Goal: Transaction & Acquisition: Purchase product/service

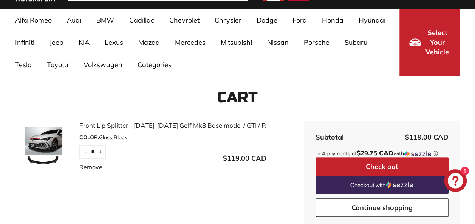
scroll to position [74, 0]
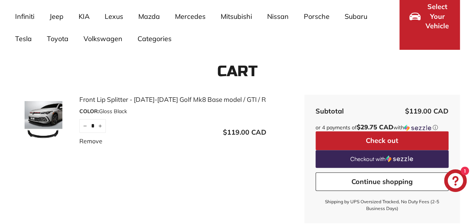
click at [49, 122] on img at bounding box center [43, 120] width 57 height 38
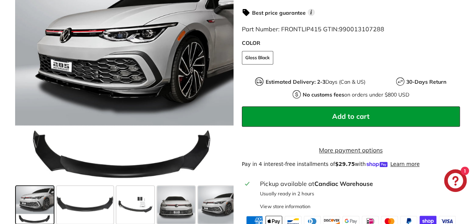
scroll to position [196, 0]
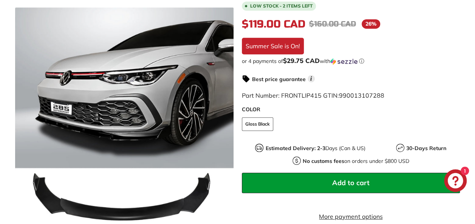
click at [458, 183] on icon "Chat window" at bounding box center [455, 180] width 15 height 15
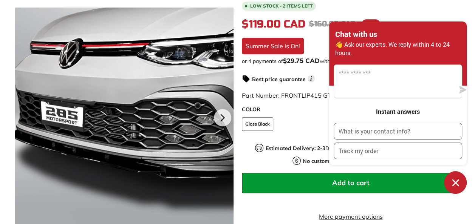
click at [60, 102] on div at bounding box center [124, 117] width 218 height 218
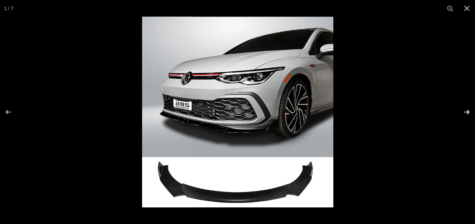
click at [462, 113] on button at bounding box center [462, 112] width 26 height 38
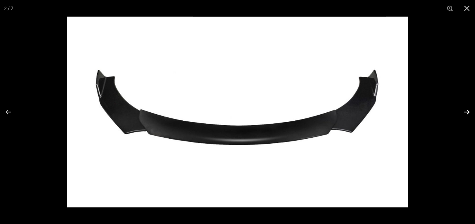
click at [462, 113] on button at bounding box center [462, 112] width 26 height 38
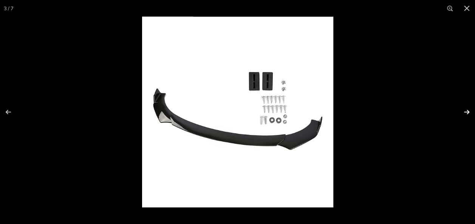
click at [462, 113] on button at bounding box center [462, 112] width 26 height 38
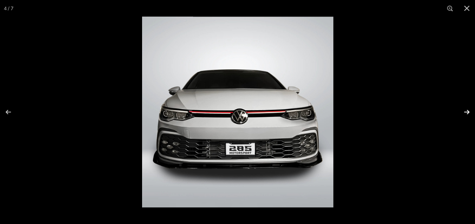
click at [462, 113] on button at bounding box center [462, 112] width 26 height 38
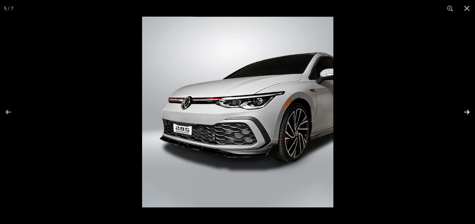
scroll to position [0, 85]
click at [263, 137] on img at bounding box center [237, 112] width 191 height 191
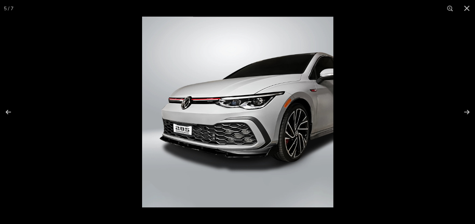
click at [232, 157] on img at bounding box center [237, 112] width 191 height 191
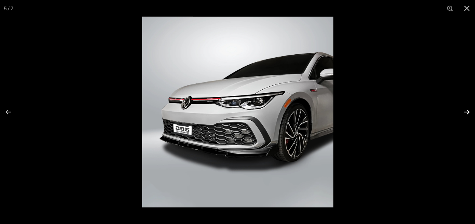
click at [463, 116] on button at bounding box center [462, 112] width 26 height 38
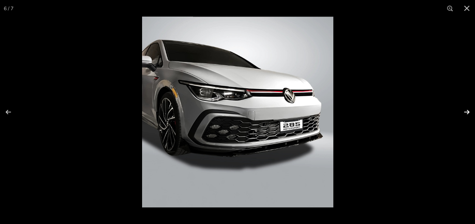
click at [463, 116] on button at bounding box center [462, 112] width 26 height 38
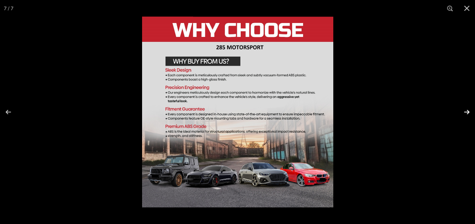
click at [463, 116] on button at bounding box center [462, 112] width 26 height 38
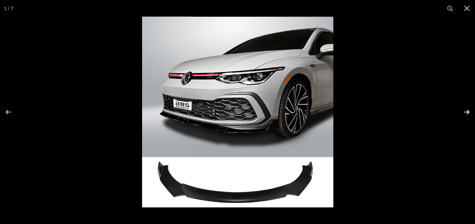
scroll to position [0, 0]
click at [463, 116] on button at bounding box center [462, 112] width 26 height 38
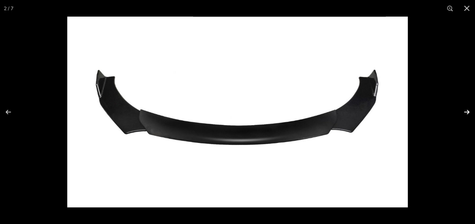
click at [463, 116] on button at bounding box center [462, 112] width 26 height 38
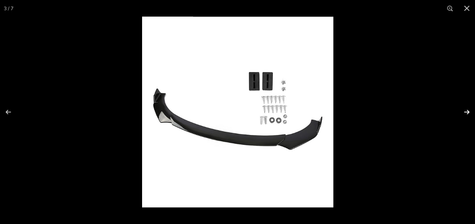
click at [463, 116] on button at bounding box center [462, 112] width 26 height 38
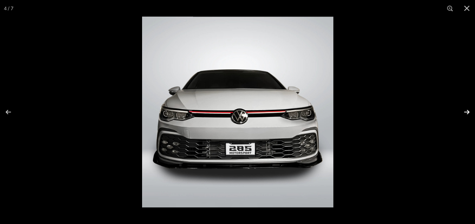
click at [463, 115] on button at bounding box center [462, 112] width 26 height 38
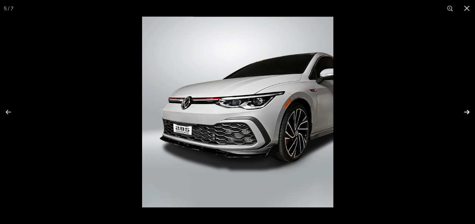
scroll to position [0, 85]
click at [294, 138] on img at bounding box center [237, 112] width 191 height 191
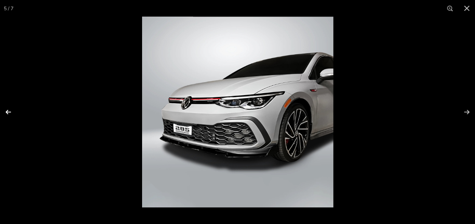
click at [10, 111] on button at bounding box center [13, 112] width 26 height 38
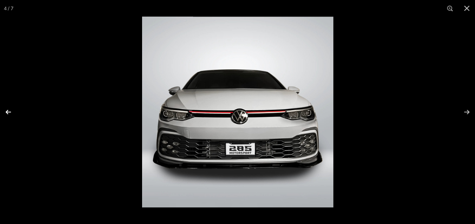
click at [10, 111] on button at bounding box center [13, 112] width 26 height 38
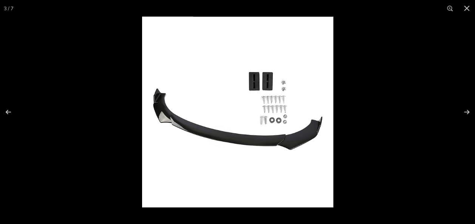
click at [200, 99] on img at bounding box center [237, 112] width 191 height 191
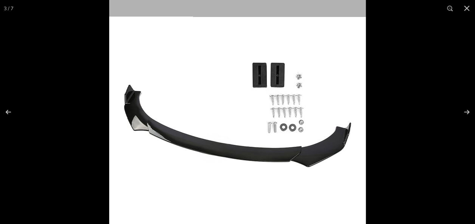
click at [200, 99] on img at bounding box center [237, 116] width 257 height 257
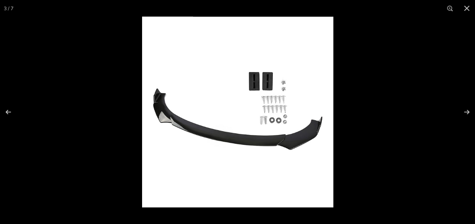
click at [200, 99] on img at bounding box center [237, 112] width 191 height 191
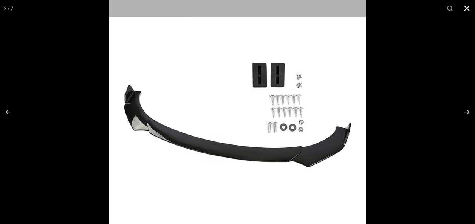
click at [473, 11] on button at bounding box center [466, 8] width 17 height 17
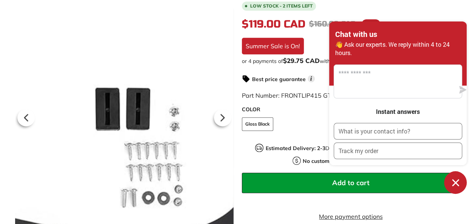
click at [178, 54] on div at bounding box center [124, 117] width 218 height 218
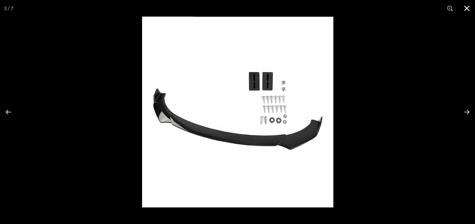
click at [464, 6] on button at bounding box center [466, 8] width 17 height 17
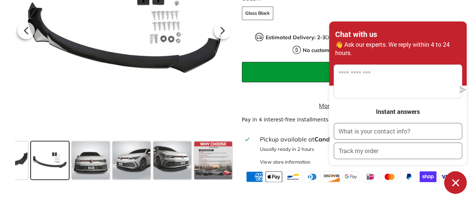
scroll to position [311, 0]
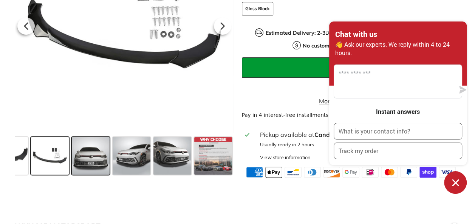
click at [83, 175] on span at bounding box center [91, 156] width 38 height 38
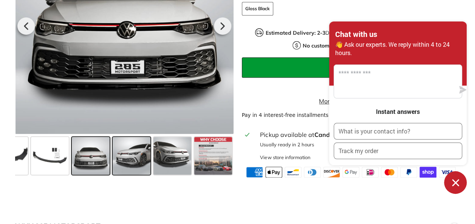
click at [132, 166] on span at bounding box center [132, 156] width 38 height 38
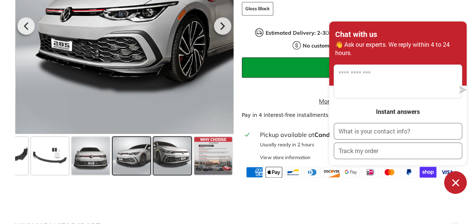
click at [165, 164] on span at bounding box center [172, 156] width 38 height 38
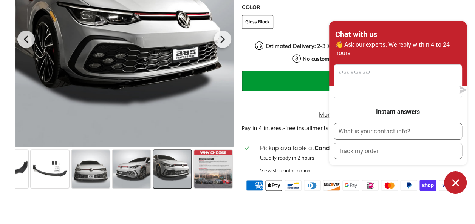
scroll to position [300, 0]
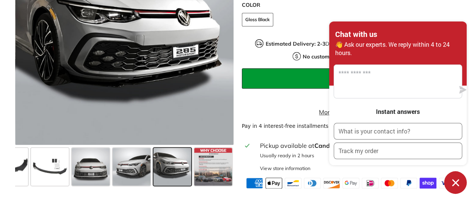
click at [3, 90] on div ".cls-1{fill:none;stroke:#000;stroke-miterlimit:10;stroke-width:2px} .cls-1{fill…" at bounding box center [237, 20] width 475 height 338
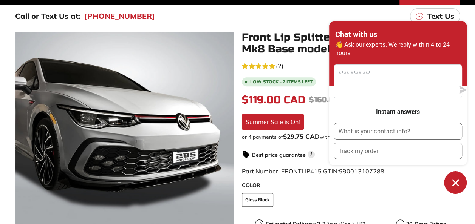
scroll to position [155, 0]
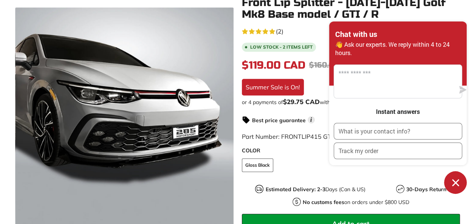
click at [454, 183] on icon "Chat window" at bounding box center [456, 183] width 12 height 12
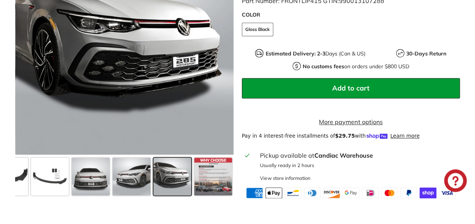
scroll to position [311, 0]
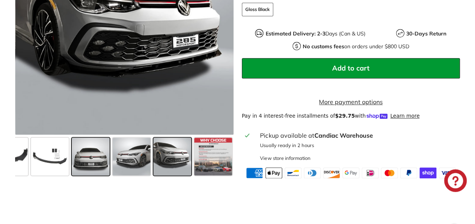
click at [101, 172] on span at bounding box center [91, 157] width 38 height 38
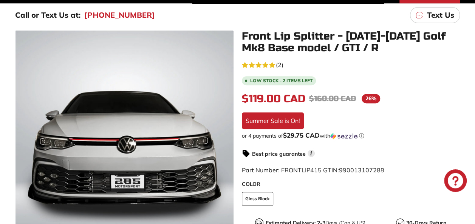
scroll to position [136, 0]
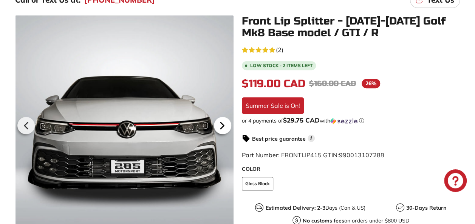
click at [224, 128] on icon at bounding box center [222, 125] width 17 height 17
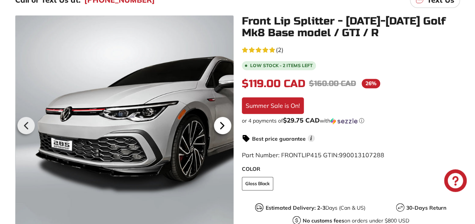
click at [224, 128] on icon at bounding box center [222, 125] width 17 height 17
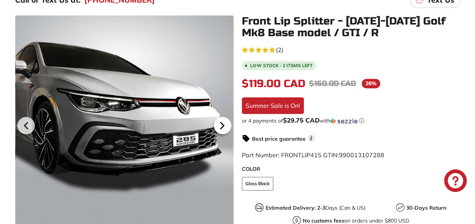
click at [224, 128] on icon at bounding box center [222, 125] width 17 height 17
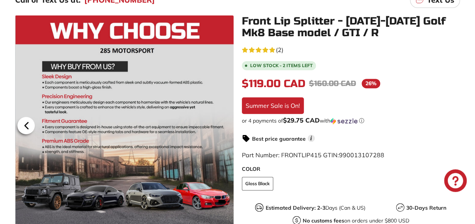
click at [24, 130] on icon at bounding box center [26, 125] width 17 height 17
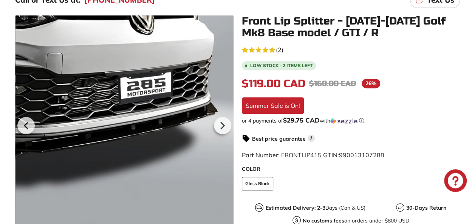
click at [225, 194] on div at bounding box center [124, 124] width 218 height 218
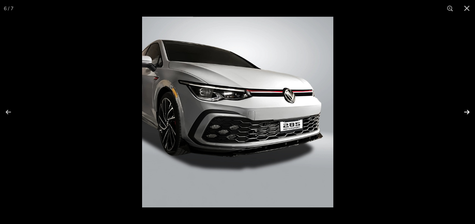
click at [468, 112] on button at bounding box center [462, 112] width 26 height 38
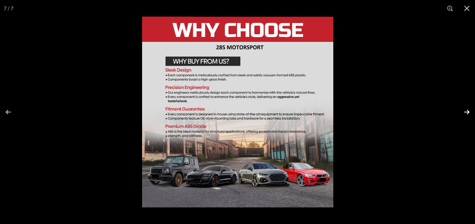
click at [468, 111] on button at bounding box center [462, 112] width 26 height 38
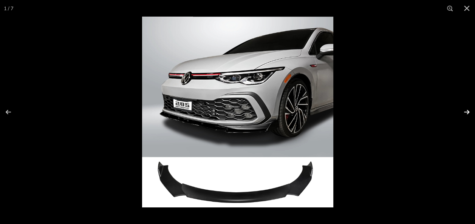
scroll to position [0, 0]
click at [468, 111] on button at bounding box center [462, 112] width 26 height 38
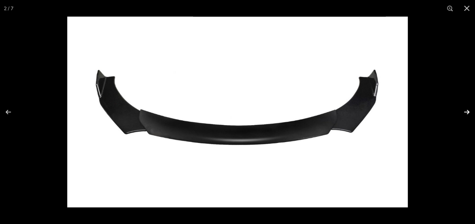
click at [468, 111] on button at bounding box center [462, 112] width 26 height 38
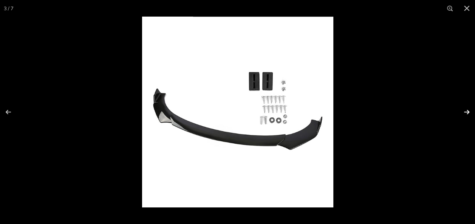
click at [457, 128] on button at bounding box center [462, 112] width 26 height 38
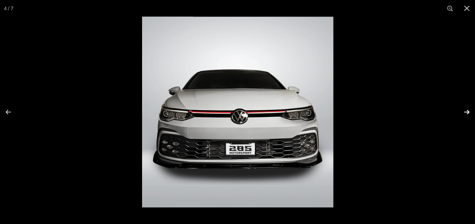
click at [457, 128] on button at bounding box center [462, 112] width 26 height 38
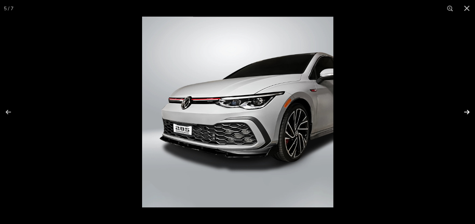
scroll to position [0, 85]
click at [457, 127] on button at bounding box center [462, 112] width 26 height 38
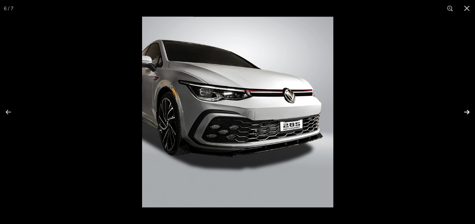
click at [457, 127] on button at bounding box center [462, 112] width 26 height 38
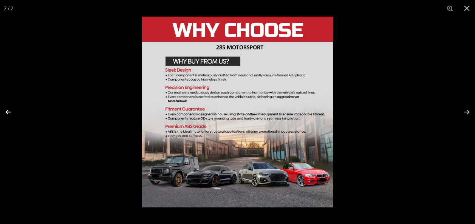
click at [5, 113] on button at bounding box center [13, 112] width 26 height 38
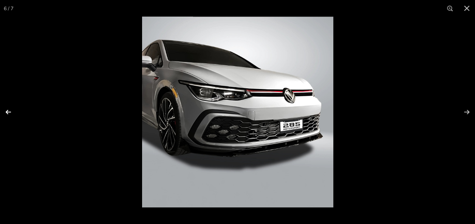
click at [5, 113] on button at bounding box center [13, 112] width 26 height 38
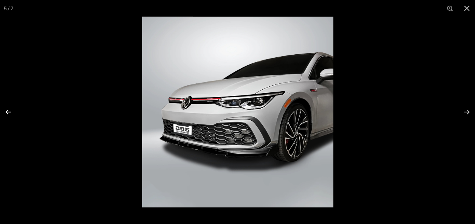
click at [5, 113] on button at bounding box center [13, 112] width 26 height 38
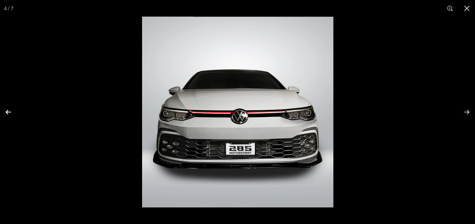
click at [5, 113] on button at bounding box center [13, 112] width 26 height 38
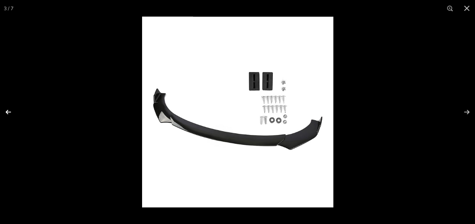
click at [25, 112] on button at bounding box center [13, 112] width 26 height 38
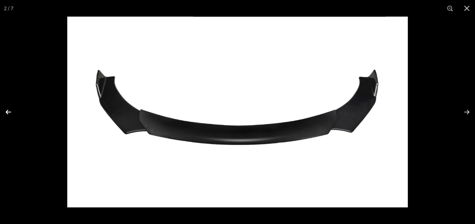
scroll to position [0, 0]
click at [467, 11] on button at bounding box center [466, 8] width 17 height 17
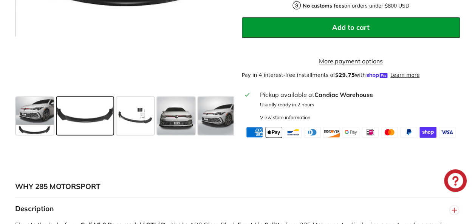
scroll to position [443, 0]
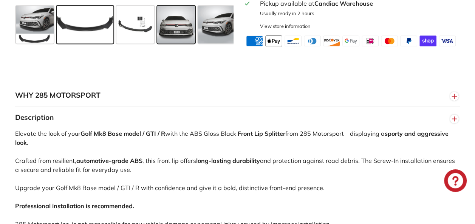
click at [164, 43] on span at bounding box center [176, 25] width 38 height 38
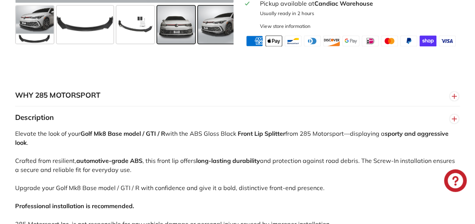
click at [198, 41] on span at bounding box center [217, 25] width 38 height 38
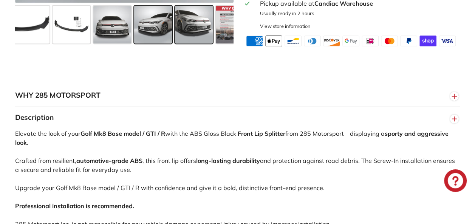
scroll to position [0, 85]
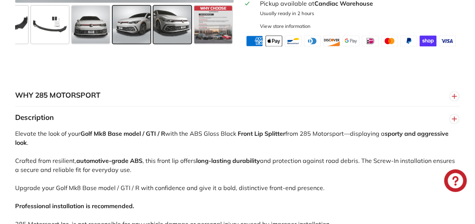
click at [172, 43] on span at bounding box center [172, 25] width 38 height 38
click at [118, 43] on span at bounding box center [132, 25] width 38 height 38
